Goal: Check status: Check status

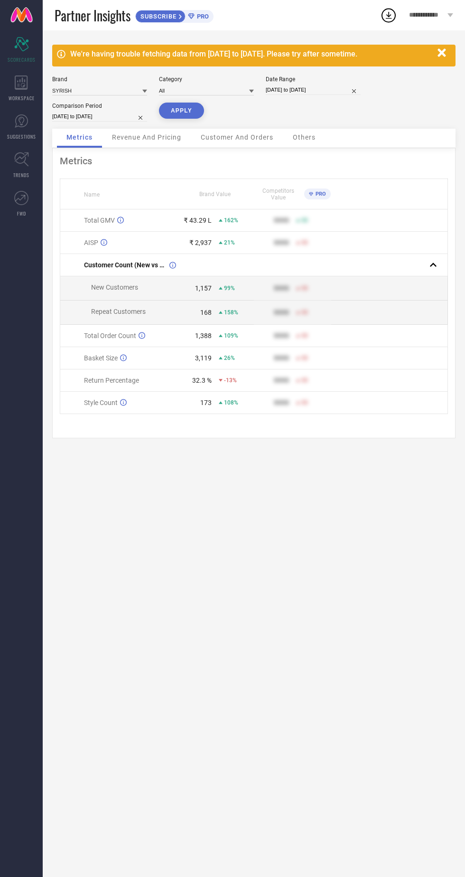
select select "3"
select select "2025"
select select "4"
select select "2025"
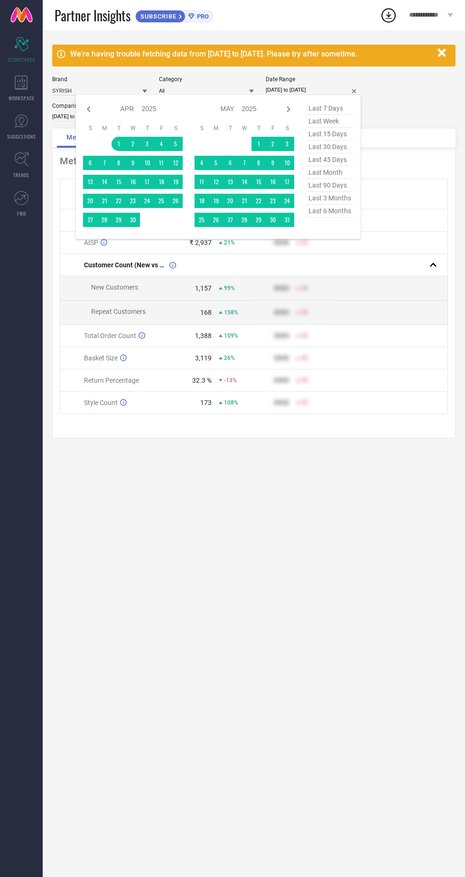
click at [142, 109] on select "2015 2016 2017 2018 2019 2020 2021 2022 2023 2024 2025 2026 2027 2028 2029 2030…" at bounding box center [149, 109] width 15 height 14
select select "3"
select select "2024"
select select "4"
select select "2024"
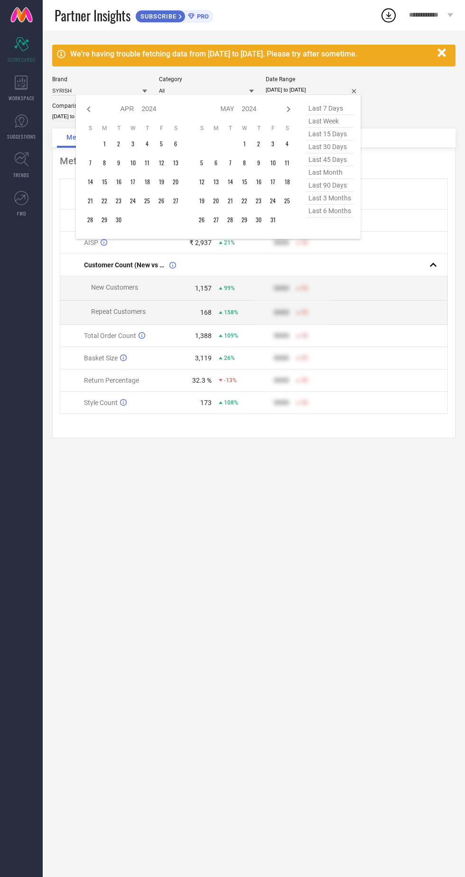
click at [289, 111] on icon at bounding box center [288, 108] width 11 height 11
select select "4"
select select "2024"
select select "5"
select select "2024"
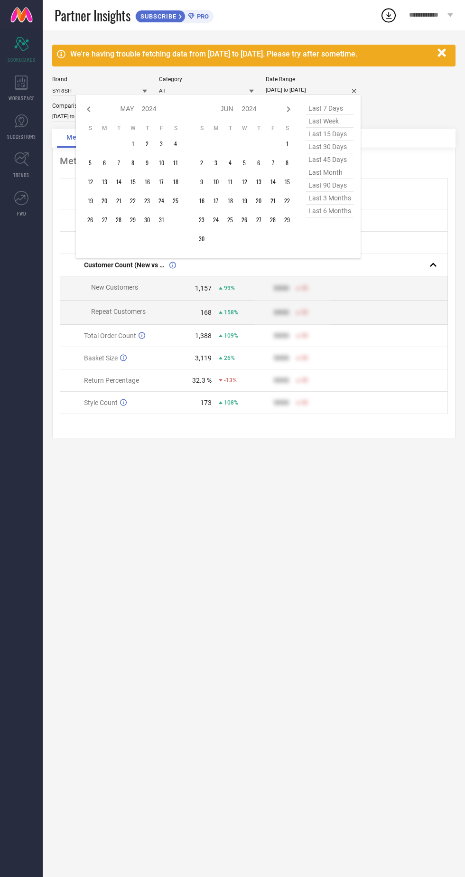
click at [294, 111] on icon at bounding box center [288, 108] width 11 height 11
select select "5"
select select "2024"
select select "6"
select select "2024"
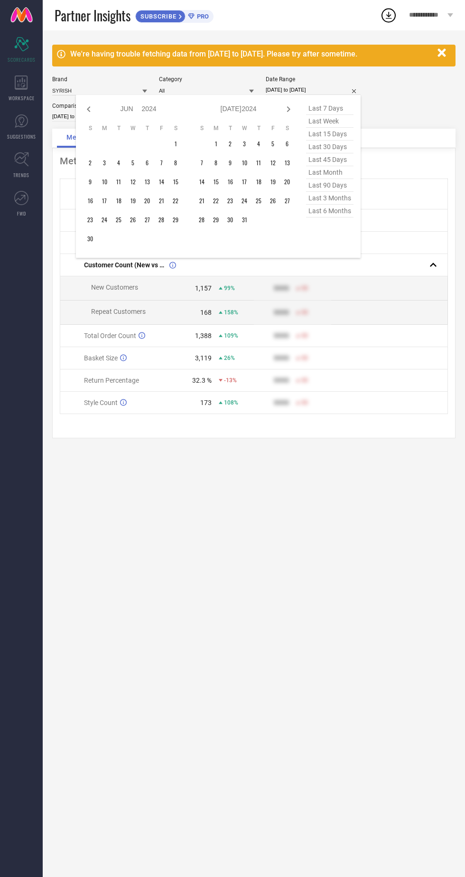
click at [285, 110] on icon at bounding box center [288, 108] width 11 height 11
select select "6"
select select "2024"
select select "7"
select select "2024"
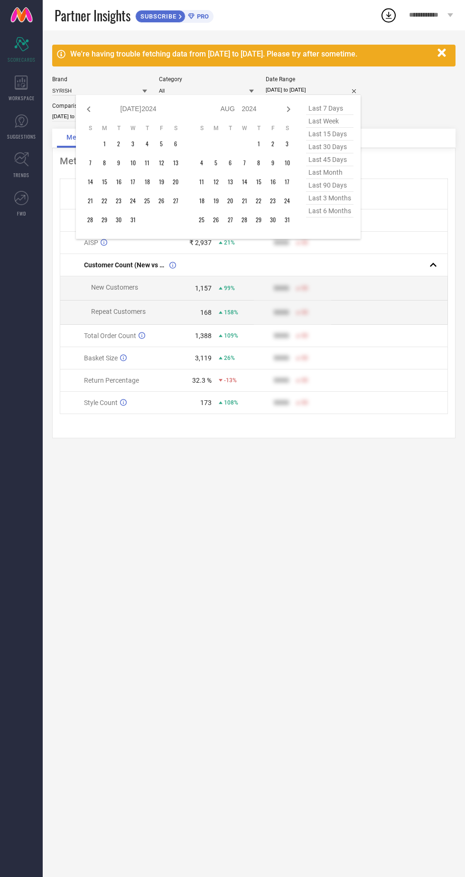
click at [286, 106] on icon at bounding box center [288, 108] width 11 height 11
select select "7"
select select "2024"
select select "8"
select select "2024"
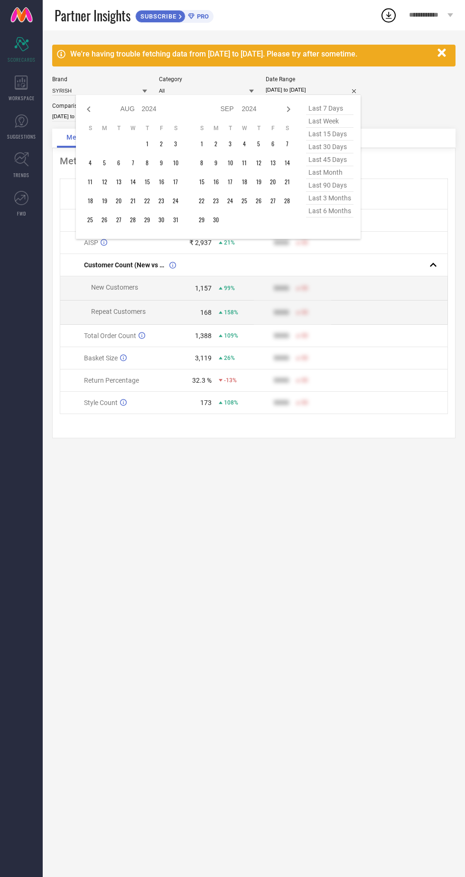
type input "After [DATE]"
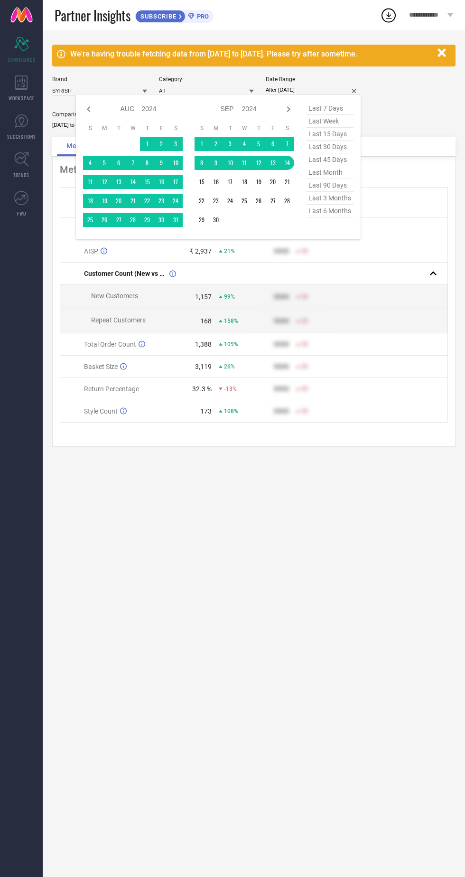
click at [351, 610] on div "We're having trouble fetching data from [DATE] to [DATE]. Please try after some…" at bounding box center [254, 453] width 423 height 847
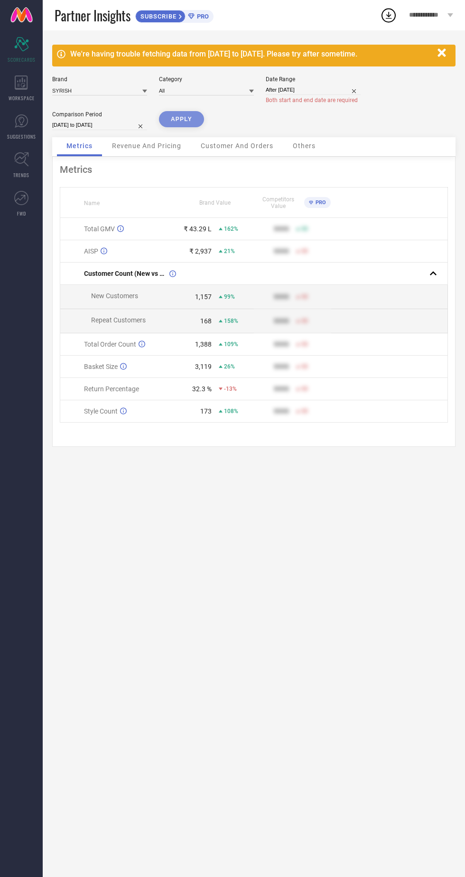
select select "8"
select select "2024"
select select "9"
select select "2024"
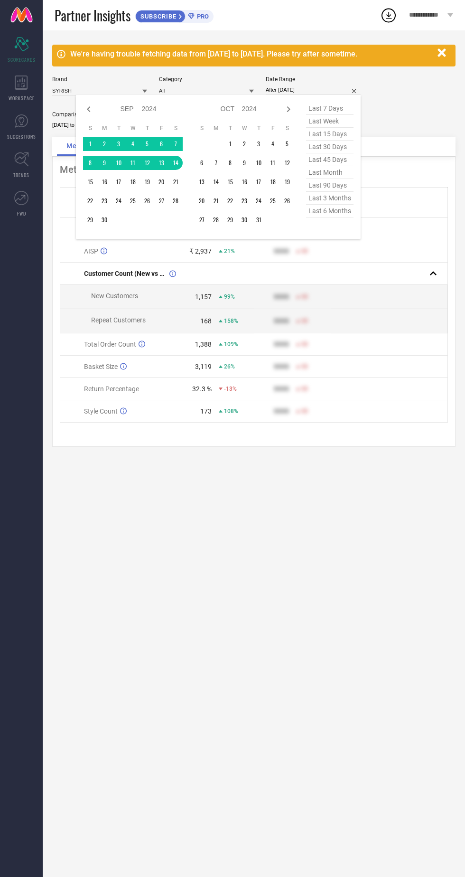
type input "[DATE] to [DATE]"
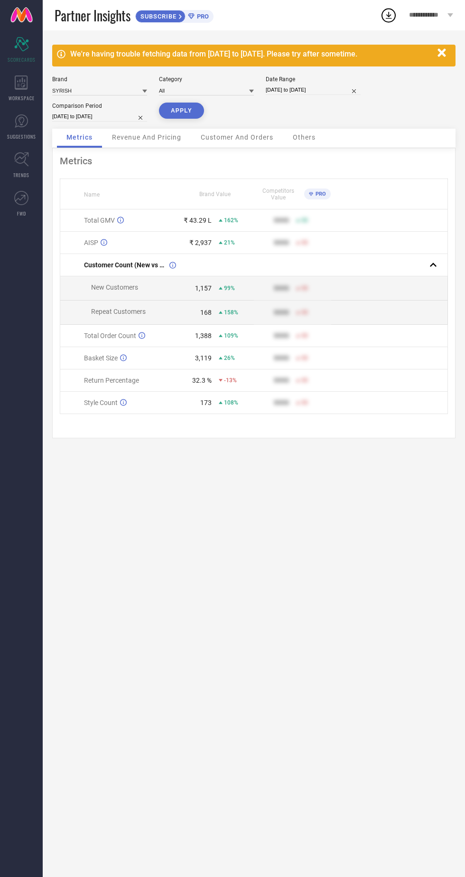
select select "8"
select select "2024"
select select "9"
select select "2024"
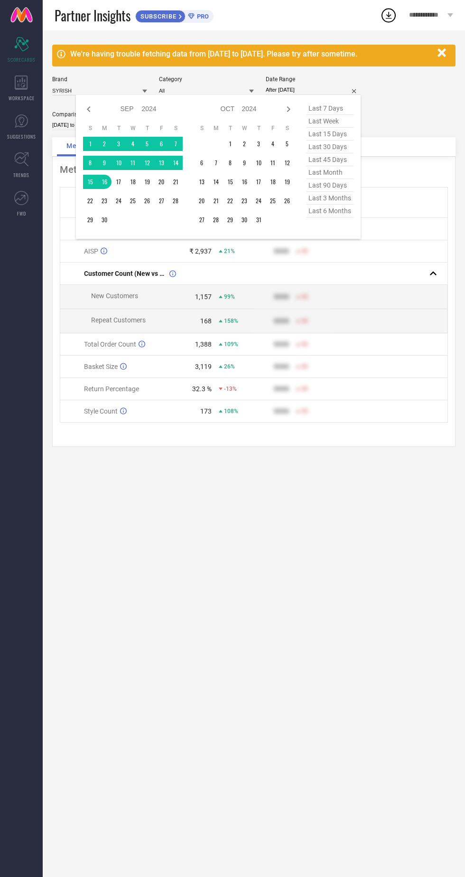
type input "[DATE] to [DATE]"
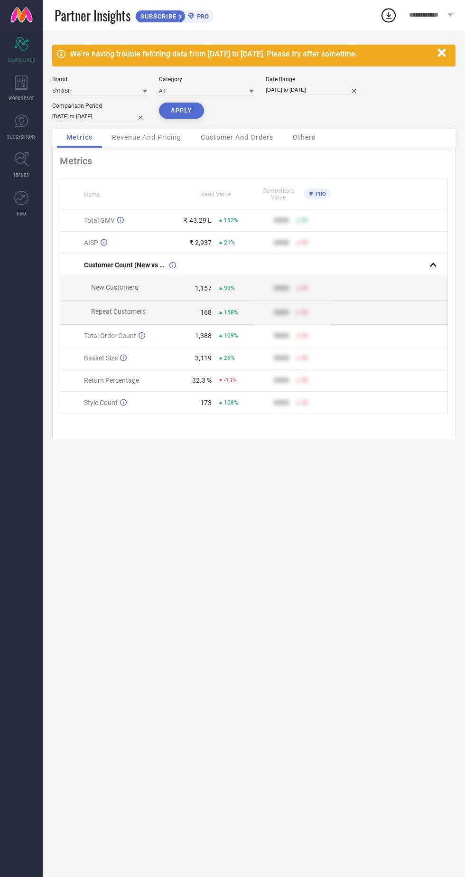
select select "8"
select select "2024"
select select "9"
select select "2024"
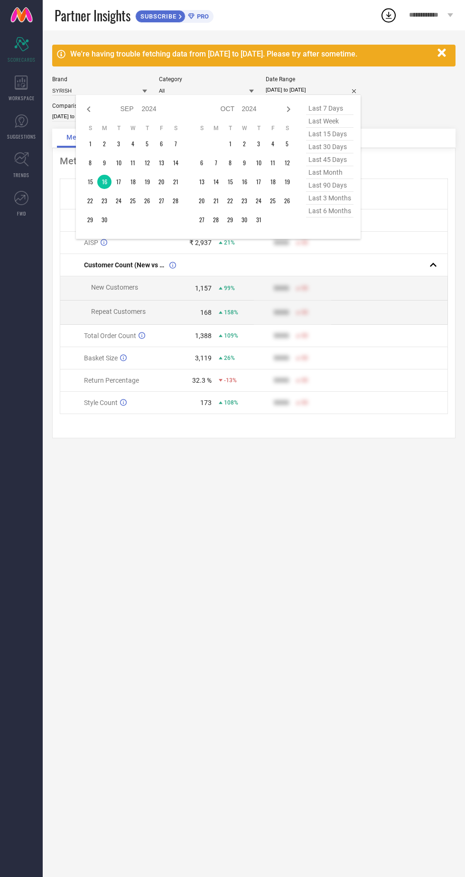
click at [143, 111] on select "2014 2015 2016 2017 2018 2019 2020 2021 2022 2023 2024 2025 2026 2027 2028 2029…" at bounding box center [149, 109] width 15 height 14
select select "8"
select select "2025"
select select "9"
select select "2025"
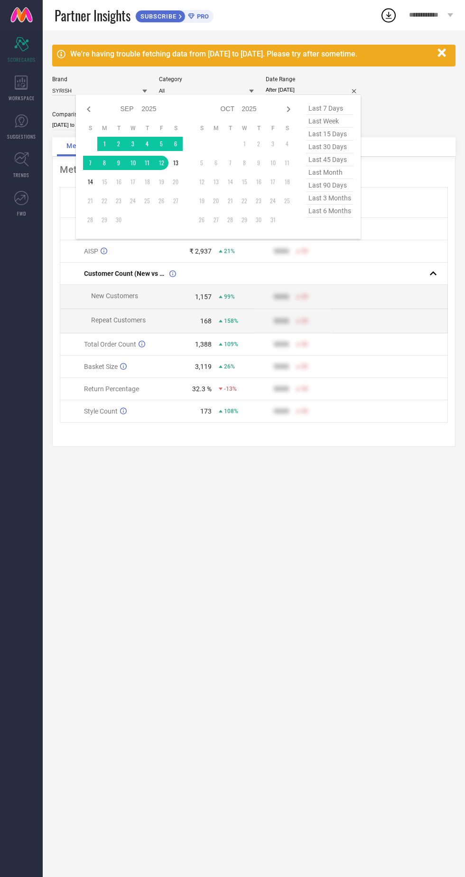
click at [169, 160] on table "S M T W T F S 1 2 3 4 5 6 7 8 9 10 11 12 13 14 15 16 17 18 19 20 21 22 23 24 25…" at bounding box center [133, 176] width 100 height 112
type input "[DATE] to [DATE]"
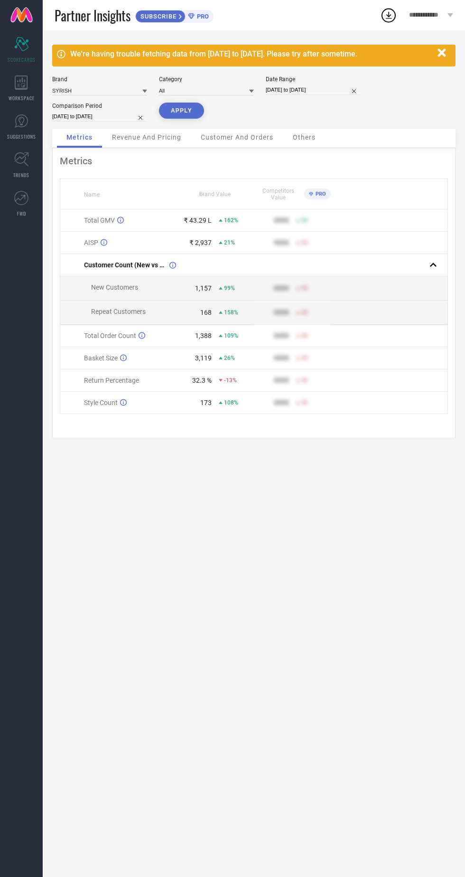
click at [172, 114] on button "APPLY" at bounding box center [181, 111] width 45 height 16
select select "8"
select select "2025"
select select "9"
select select "2025"
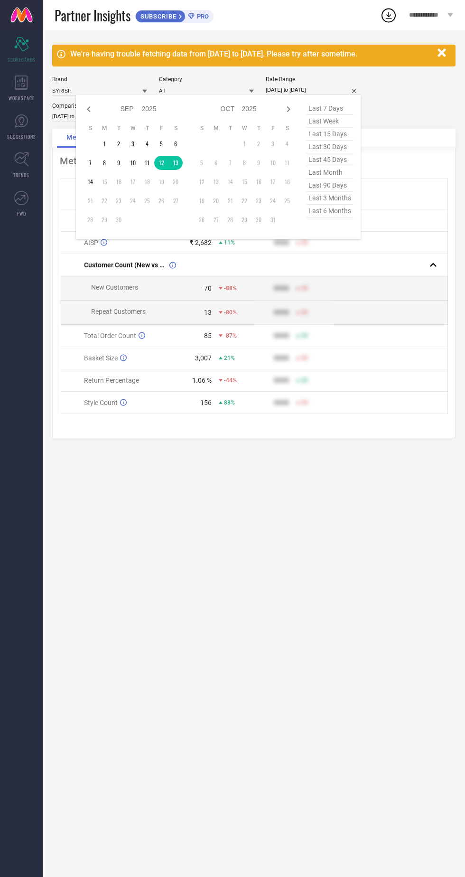
click at [142, 107] on select "2015 2016 2017 2018 2019 2020 2021 2022 2023 2024 2025 2026 2027 2028 2029 2030…" at bounding box center [149, 109] width 15 height 14
select select "8"
select select "2024"
select select "9"
select select "2024"
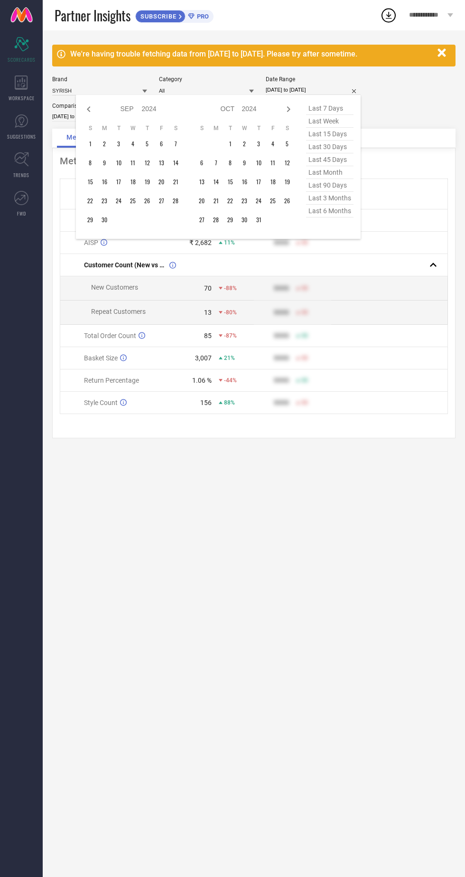
type input "After [DATE]"
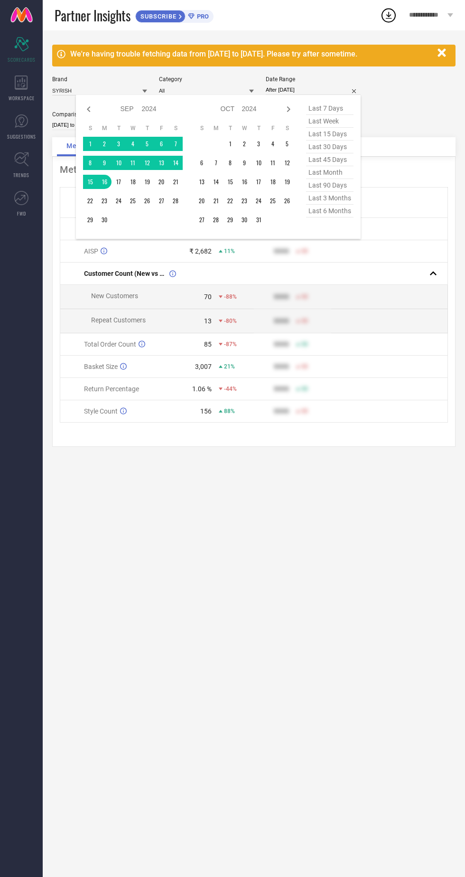
click at [334, 630] on div "We're having trouble fetching data from [DATE] to [DATE]. Please try after some…" at bounding box center [254, 453] width 423 height 847
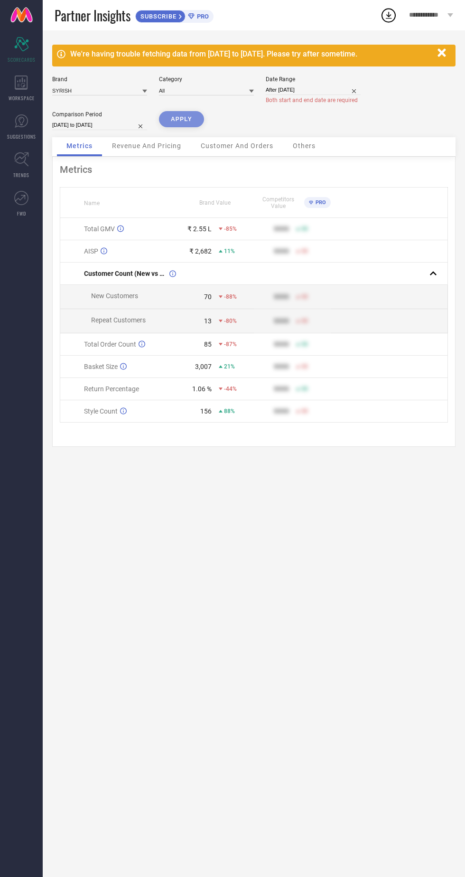
click at [165, 120] on div "APPLY" at bounding box center [181, 124] width 45 height 26
select select "8"
select select "2024"
select select "9"
select select "2024"
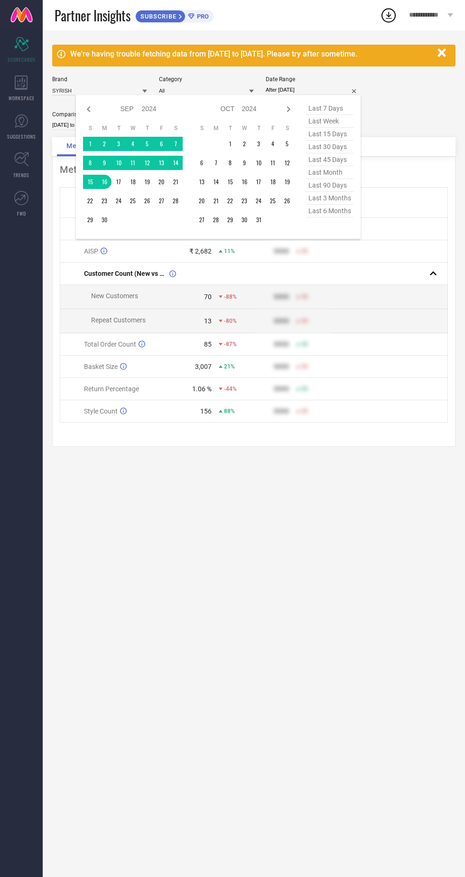
click at [251, 109] on select "2014 2015 2016 2017 2018 2019 2020 2021 2022 2023 2024 2025 2026 2027 2028 2029…" at bounding box center [249, 109] width 15 height 14
select select "8"
select select "2025"
select select "9"
select select "2025"
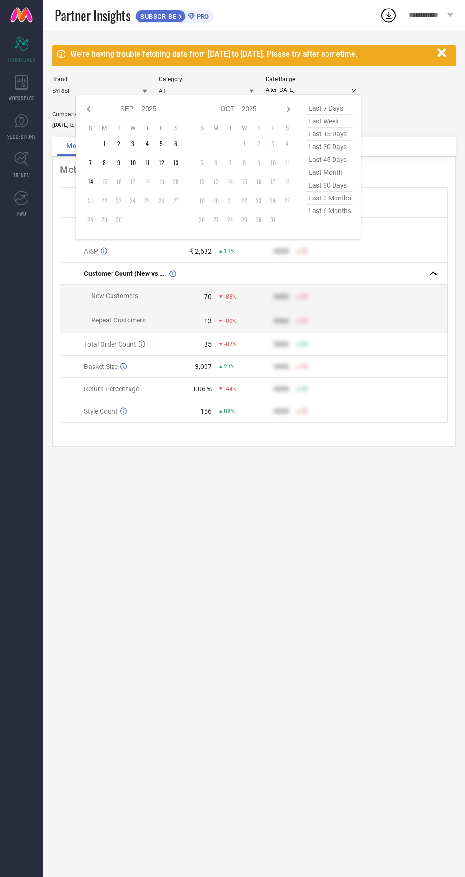
type input "[DATE] to [DATE]"
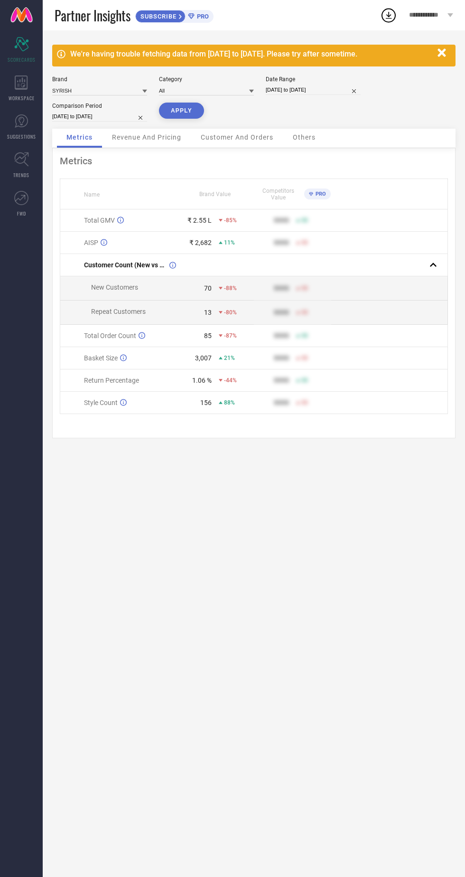
click at [185, 114] on button "APPLY" at bounding box center [181, 111] width 45 height 16
